Goal: Task Accomplishment & Management: Use online tool/utility

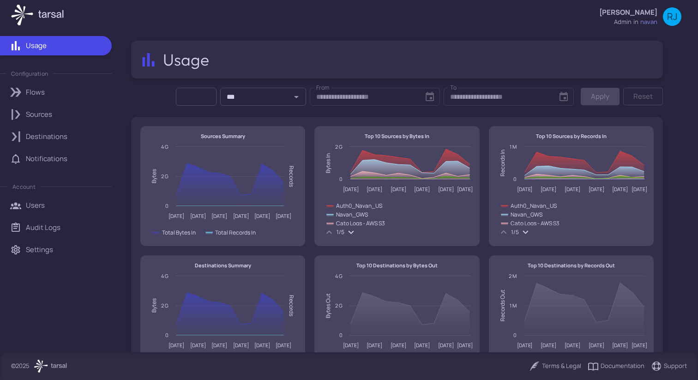
click at [68, 243] on link "Settings" at bounding box center [56, 249] width 112 height 19
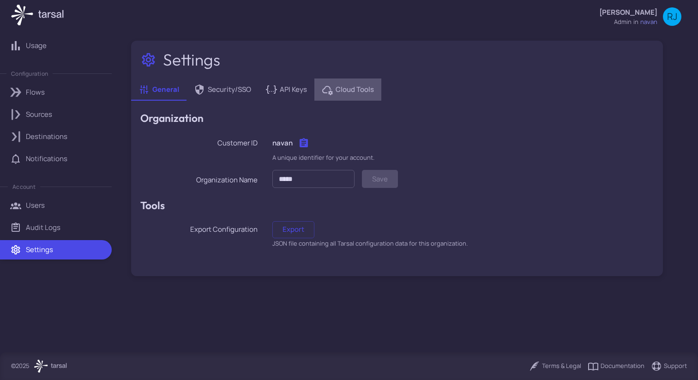
click at [347, 86] on span "Cloud Tools" at bounding box center [355, 89] width 38 height 10
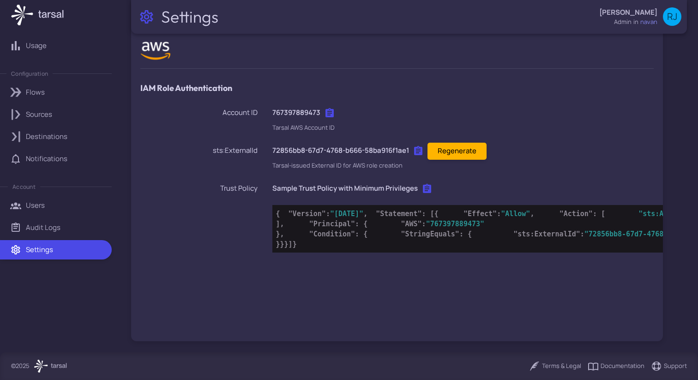
scroll to position [85, 0]
click at [584, 238] on span ""72856bb8-67d7-4768-b666-58ba916f1ae1"" at bounding box center [663, 234] width 158 height 8
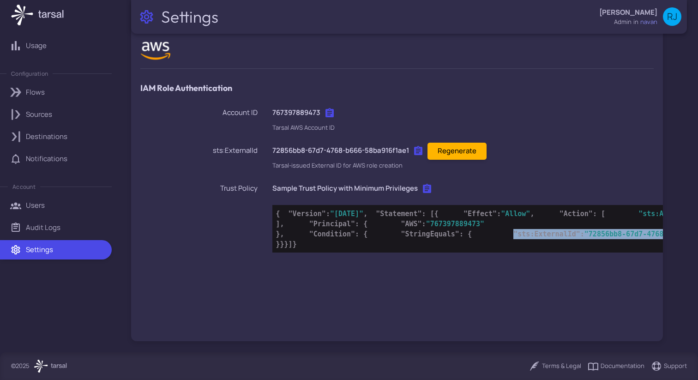
drag, startPoint x: 318, startPoint y: 262, endPoint x: 590, endPoint y: 264, distance: 272.3
click at [590, 252] on pre "{ "Version" : "2012-10-17" , "Statement" : [ { "Effect" : "Allow" , "Action" : …" at bounding box center [509, 229] width 474 height 48
click at [580, 238] on span ":" at bounding box center [582, 234] width 4 height 8
drag, startPoint x: 397, startPoint y: 260, endPoint x: 547, endPoint y: 258, distance: 150.0
click at [584, 238] on span ""72856bb8-67d7-4768-b666-58ba916f1ae1"" at bounding box center [663, 234] width 158 height 8
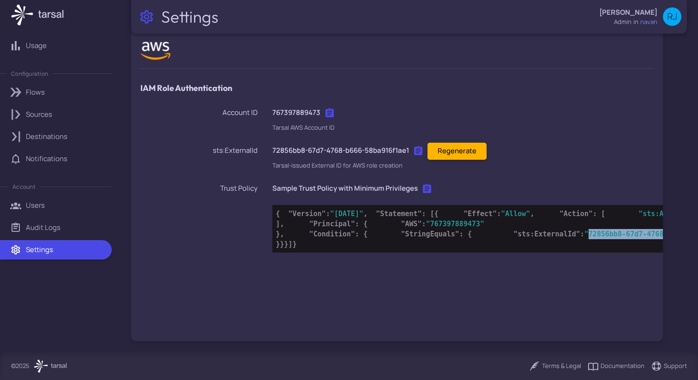
copy span "72856bb8-67d7-4768-b666-58ba916f1ae1"
drag, startPoint x: 322, startPoint y: 259, endPoint x: 380, endPoint y: 260, distance: 58.2
click at [513, 238] on span ""sts:ExternalId"" at bounding box center [546, 234] width 67 height 8
copy span "sts:ExternalId"
